Goal: Task Accomplishment & Management: Complete application form

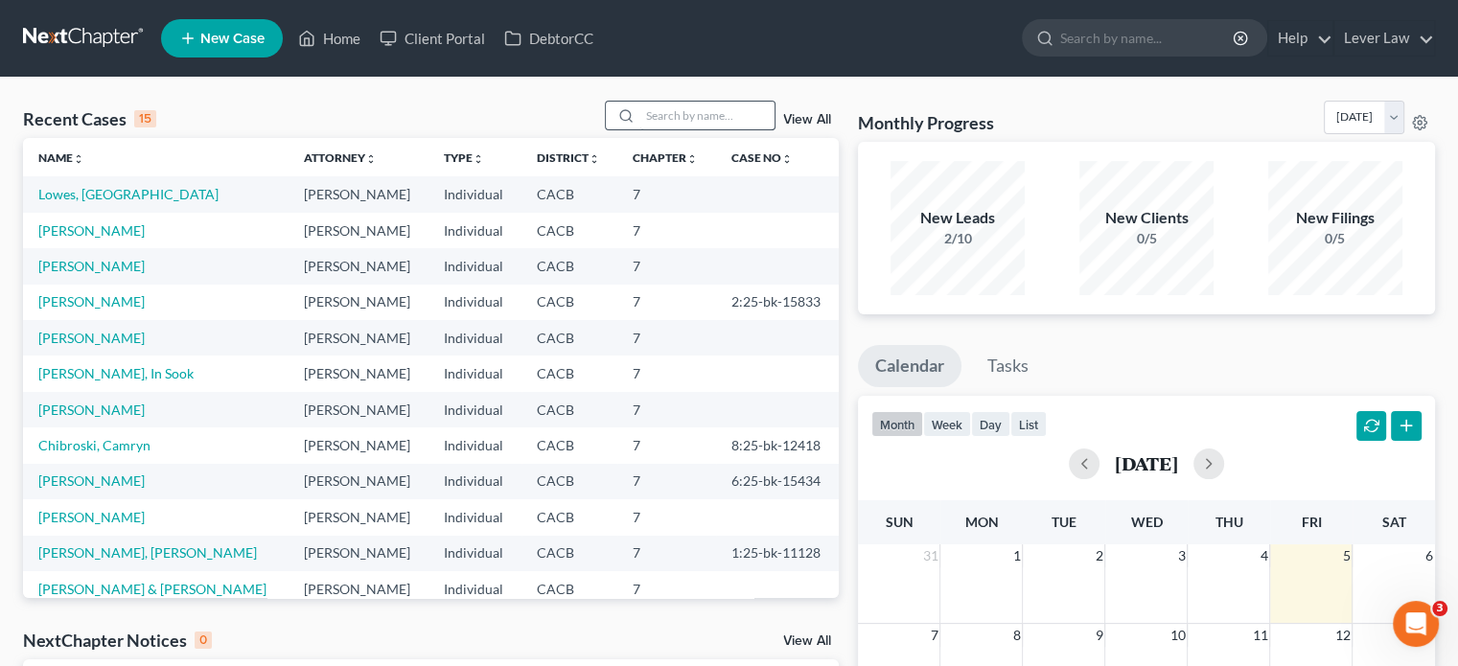
drag, startPoint x: 633, startPoint y: 115, endPoint x: 640, endPoint y: 128, distance: 15.0
click at [633, 116] on div at bounding box center [623, 116] width 34 height 28
click at [654, 110] on input "search" at bounding box center [707, 116] width 134 height 28
type input "[PERSON_NAME]"
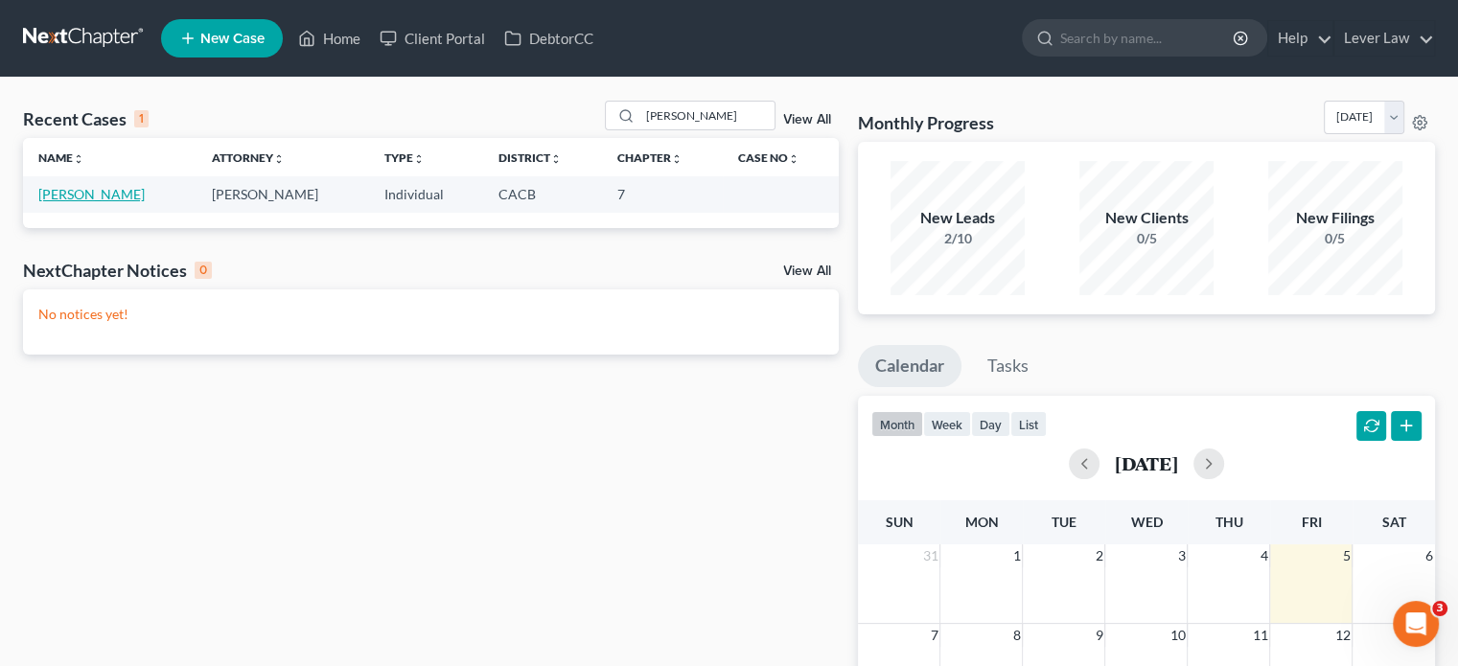
click at [123, 199] on link "[PERSON_NAME]" at bounding box center [91, 194] width 106 height 16
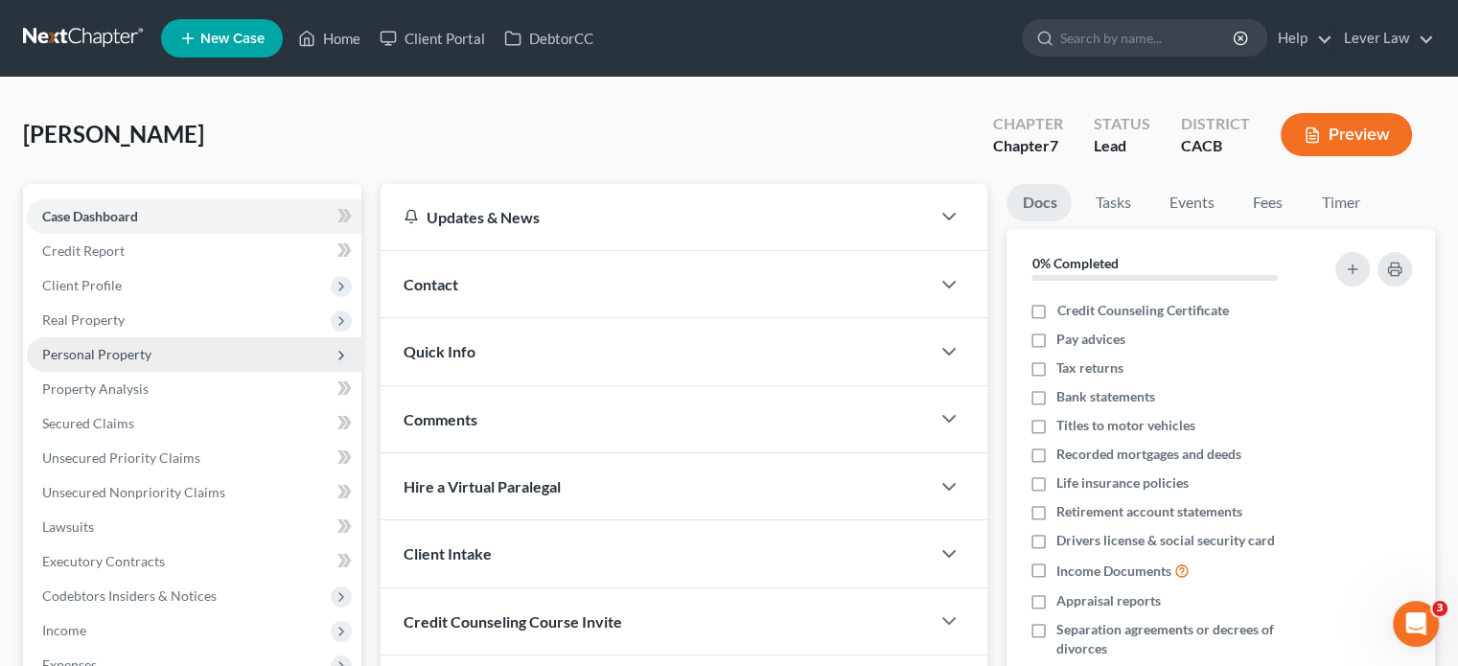
click at [128, 363] on span "Personal Property" at bounding box center [194, 354] width 334 height 34
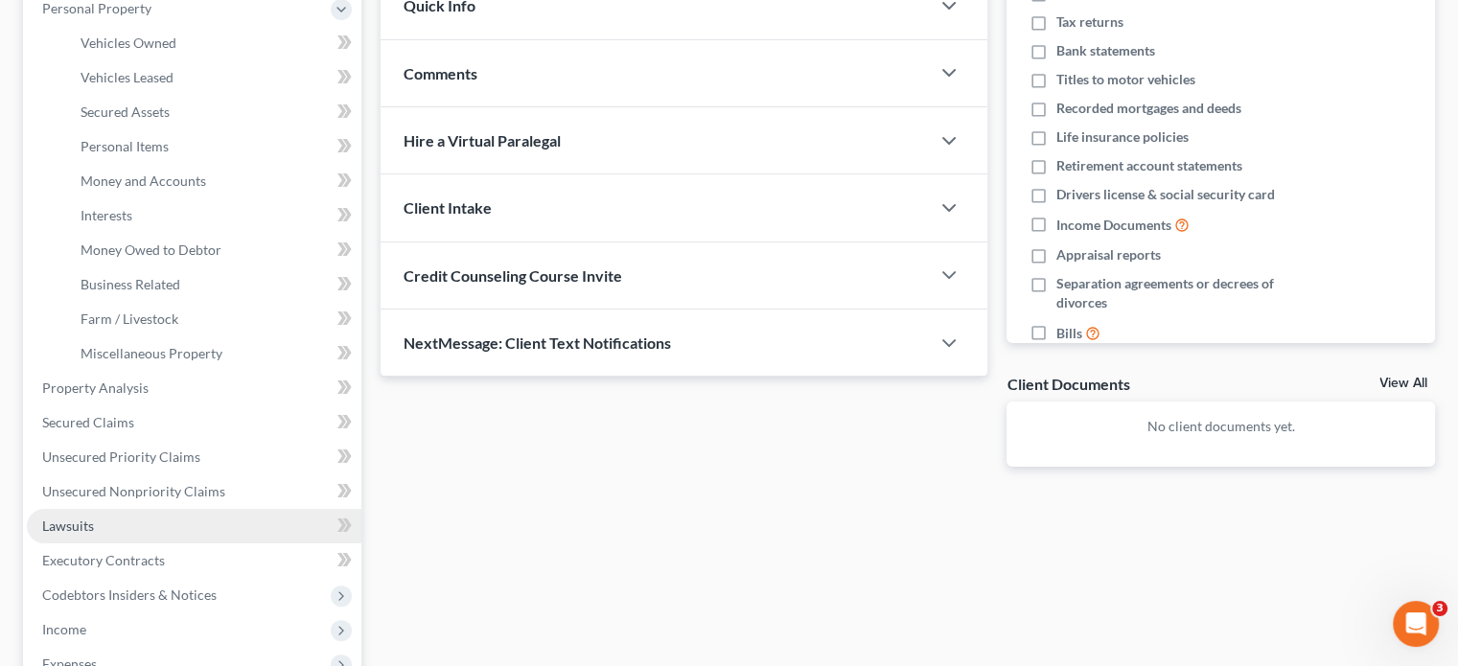
scroll to position [383, 0]
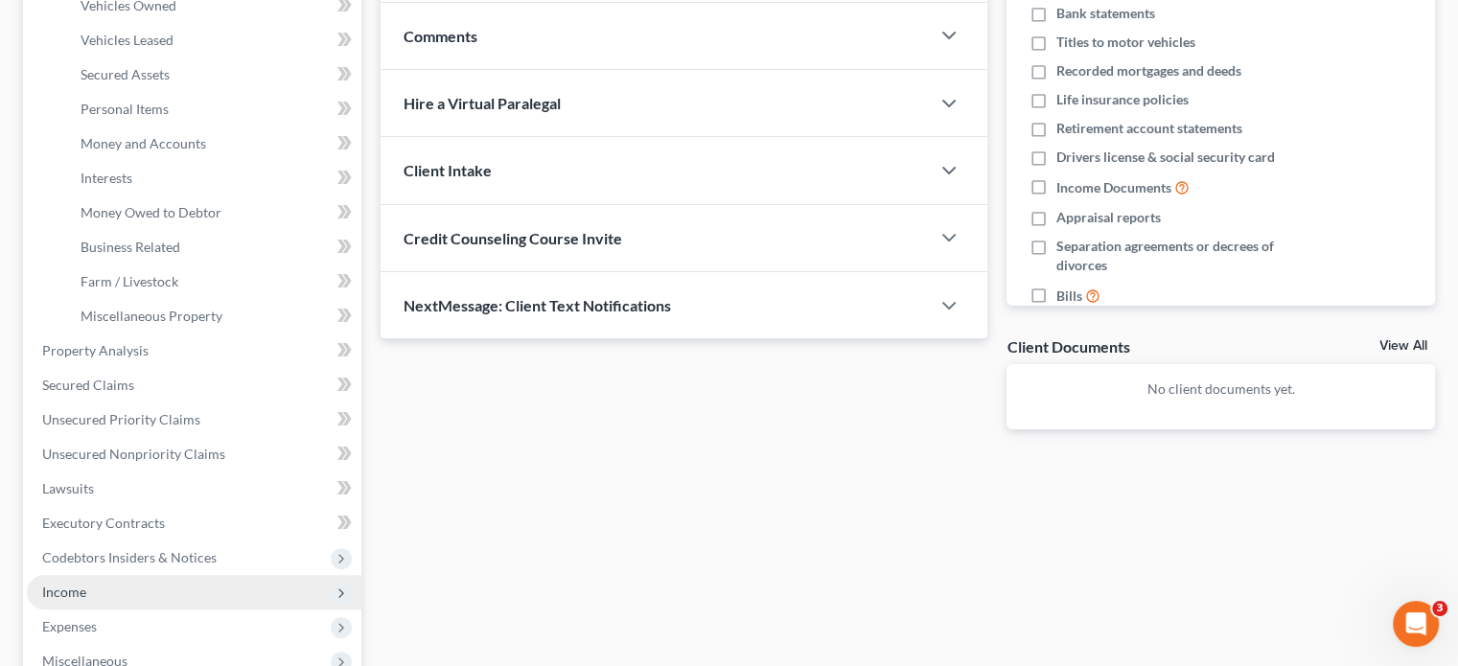
click at [88, 587] on span "Income" at bounding box center [194, 592] width 334 height 34
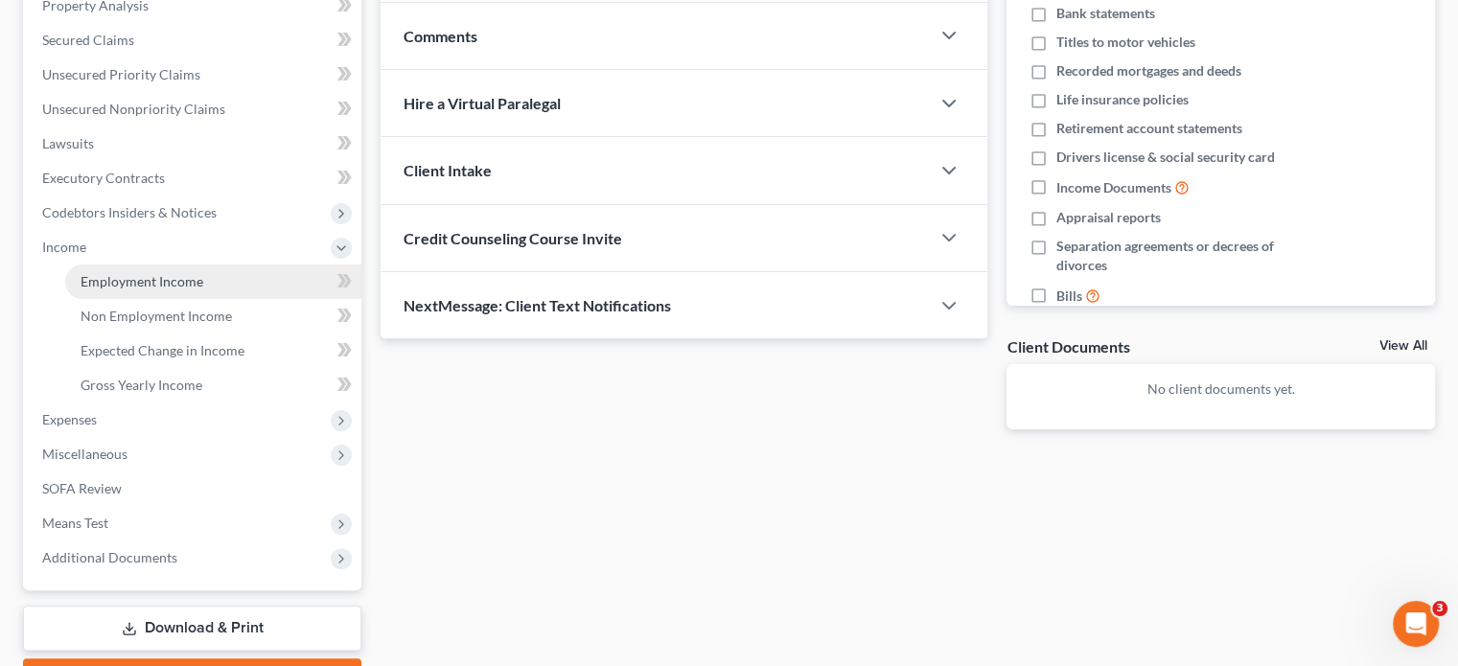
click at [172, 282] on span "Employment Income" at bounding box center [141, 281] width 123 height 16
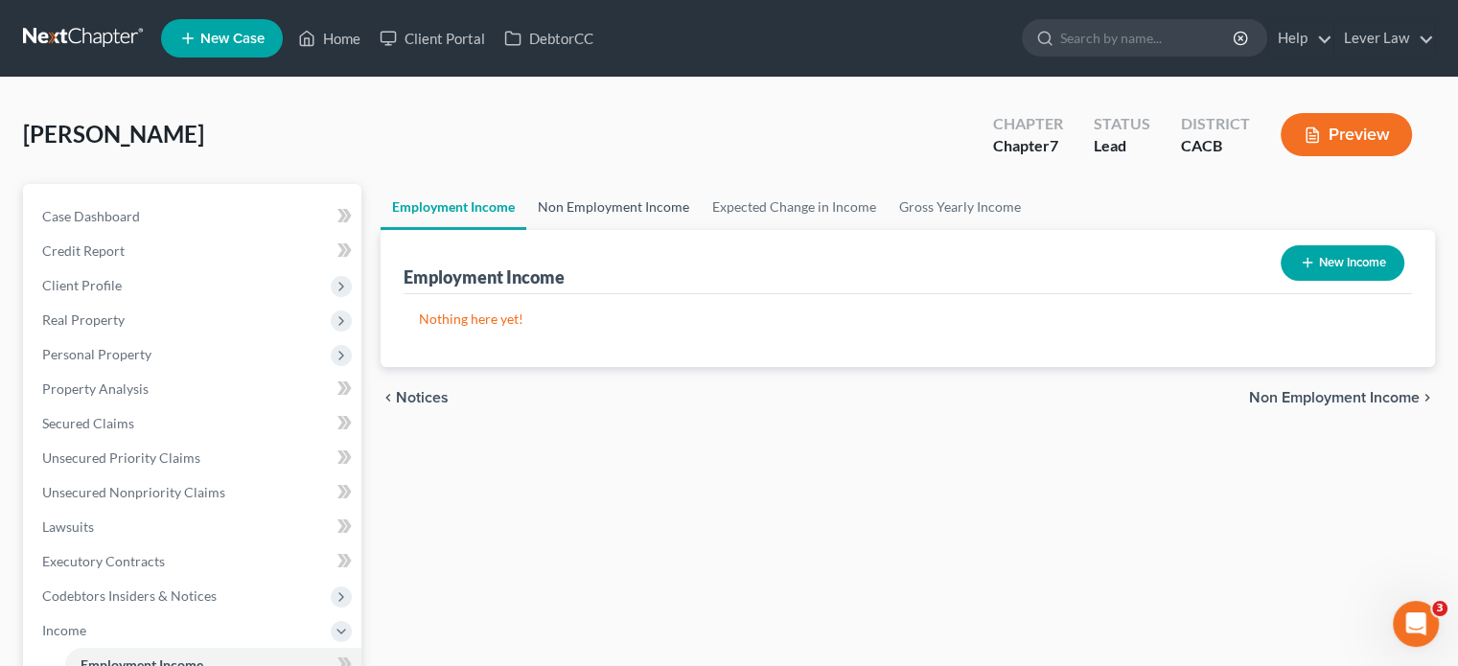
click at [671, 208] on link "Non Employment Income" at bounding box center [613, 207] width 174 height 46
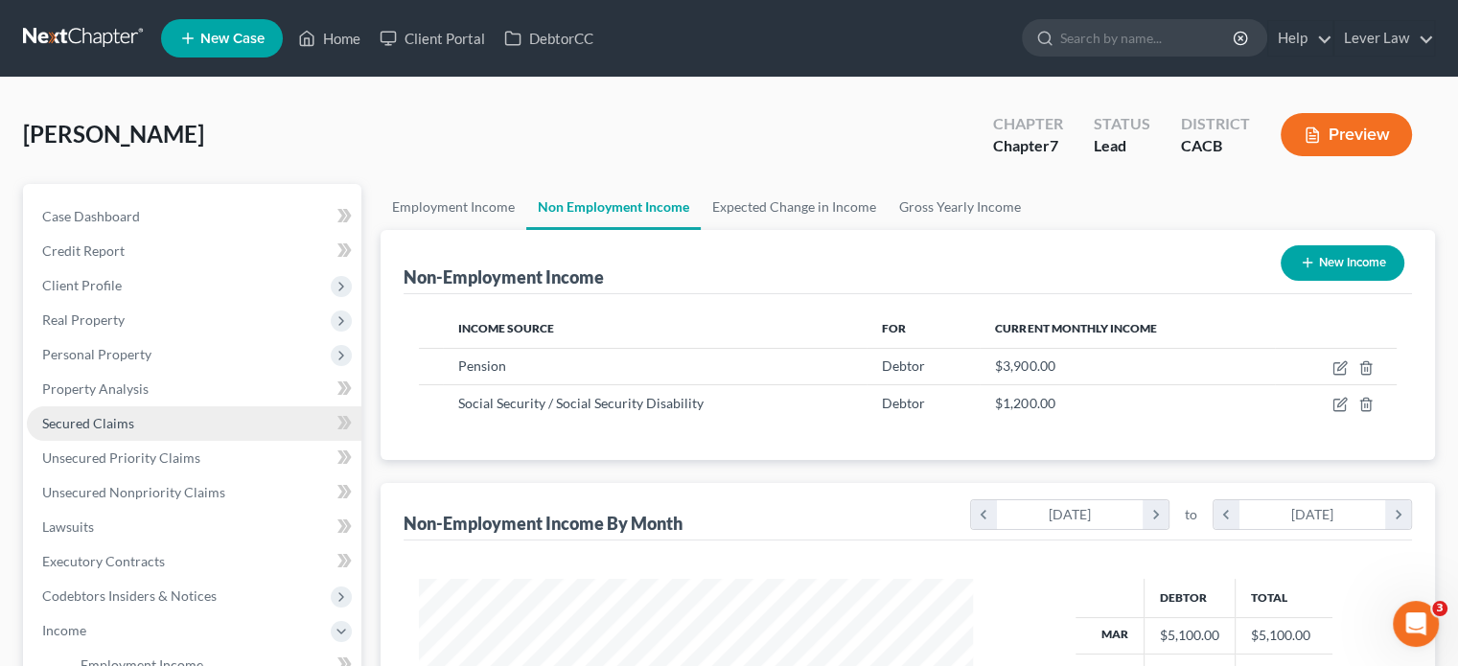
scroll to position [341, 591]
click at [92, 34] on link at bounding box center [84, 38] width 123 height 34
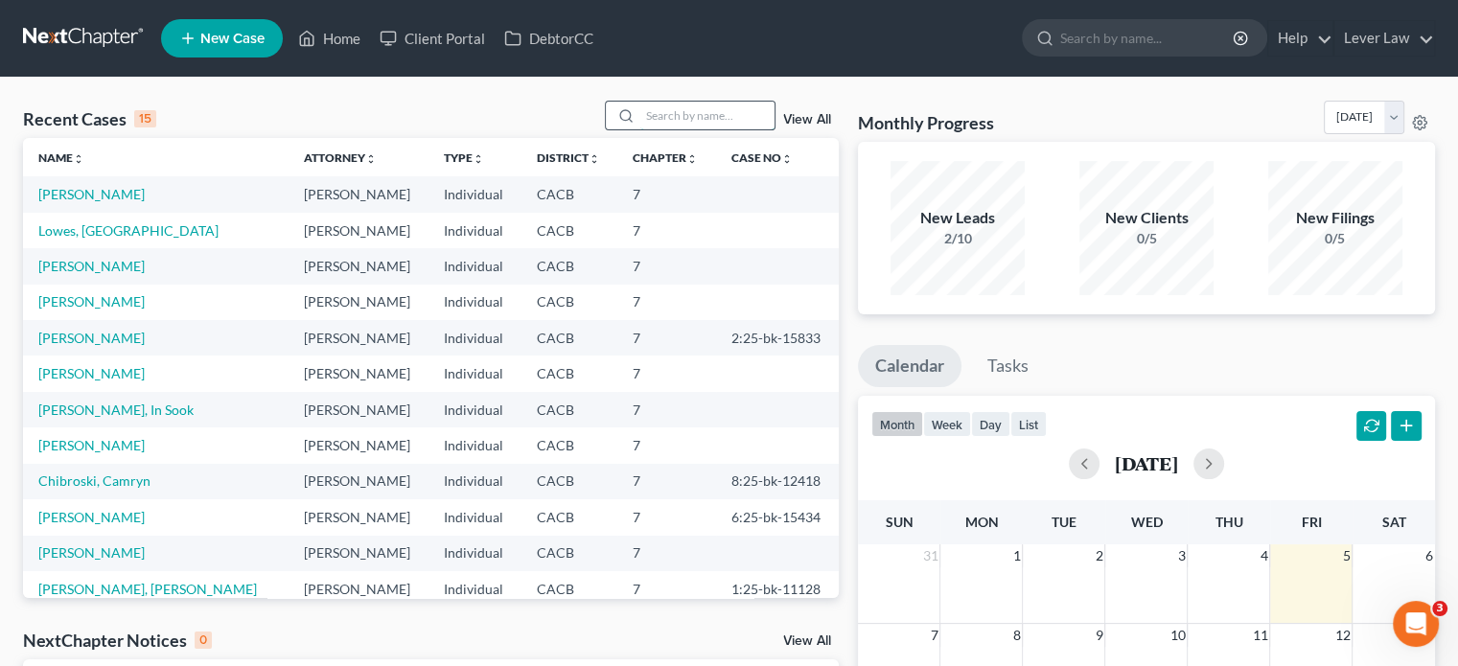
click at [669, 114] on input "search" at bounding box center [707, 116] width 134 height 28
type input "[PERSON_NAME]"
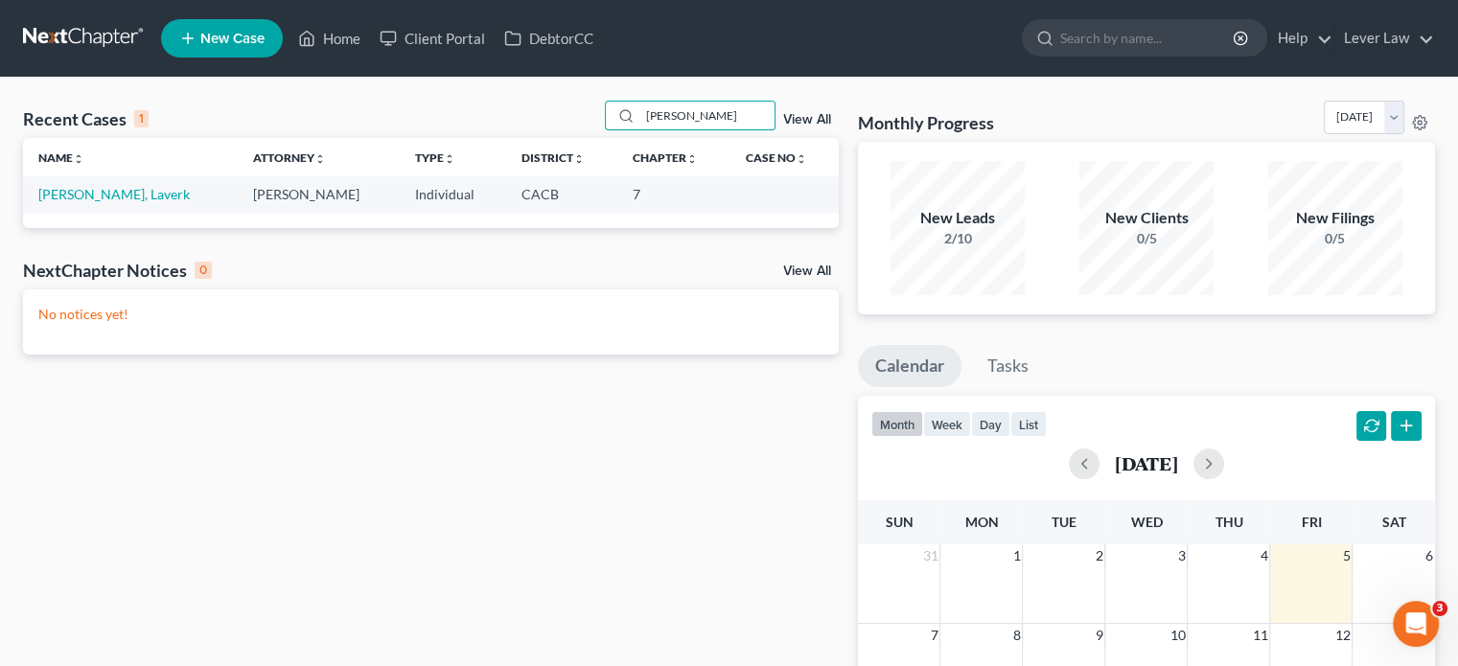
click at [118, 29] on link at bounding box center [84, 38] width 123 height 34
